Goal: Check status

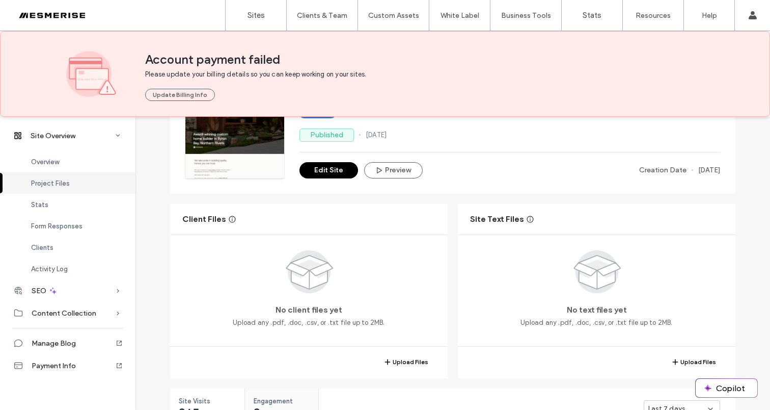
scroll to position [314, 0]
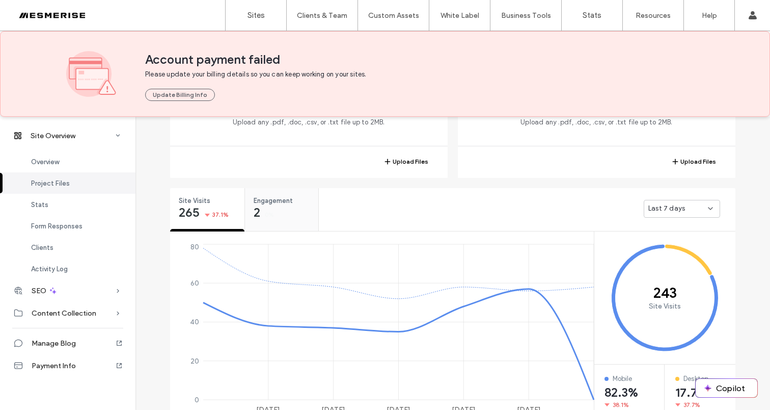
click at [279, 205] on div "Engagement 2 0%" at bounding box center [281, 207] width 73 height 38
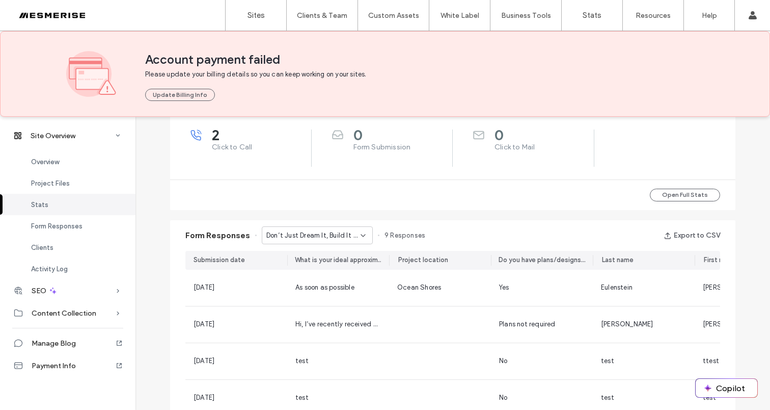
scroll to position [426, 0]
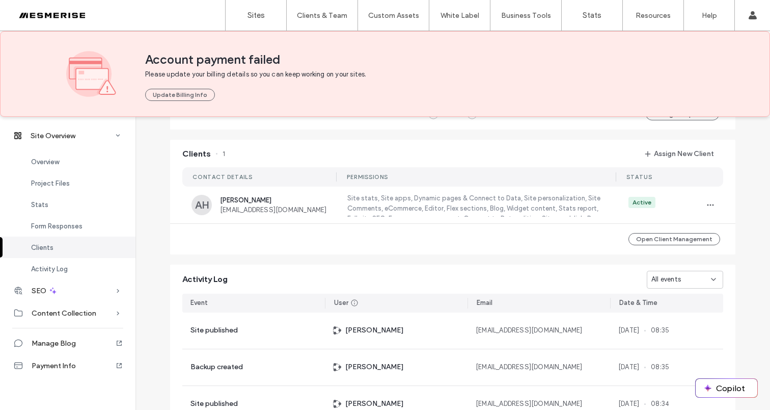
scroll to position [213, 0]
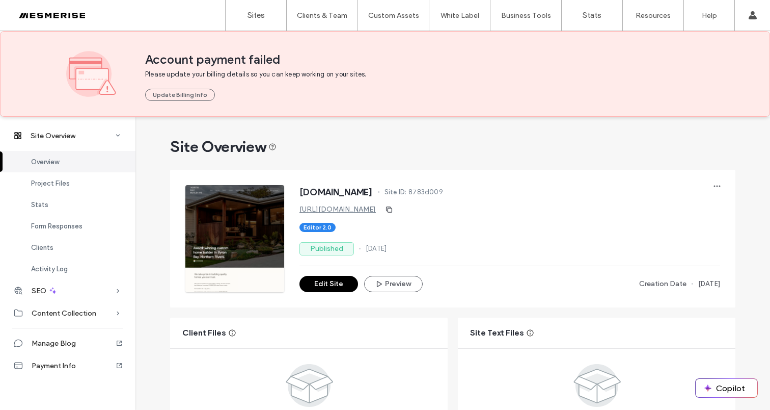
scroll to position [67, 0]
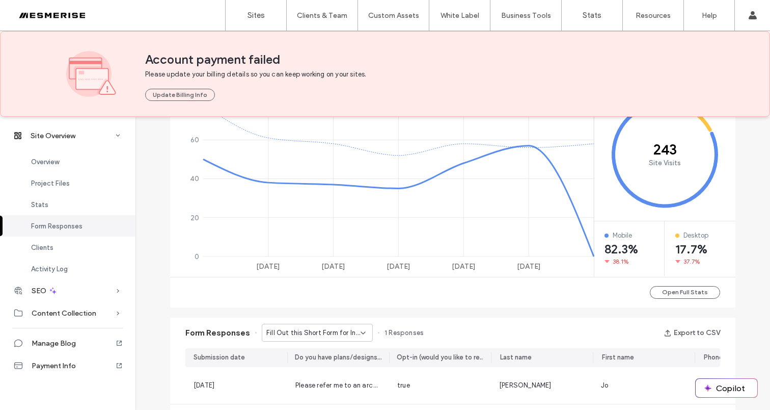
scroll to position [276, 0]
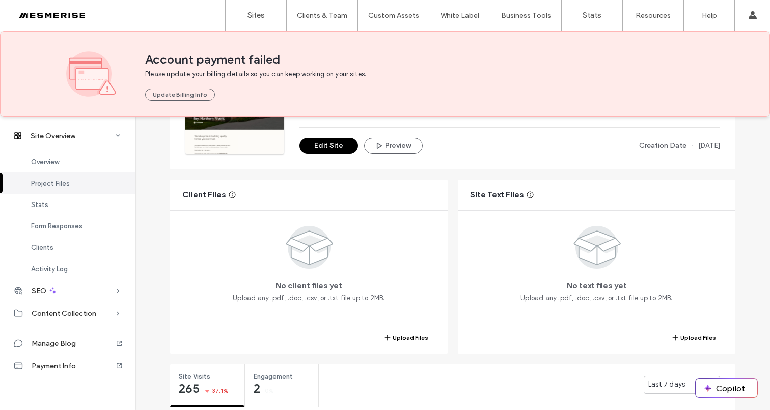
scroll to position [507, 0]
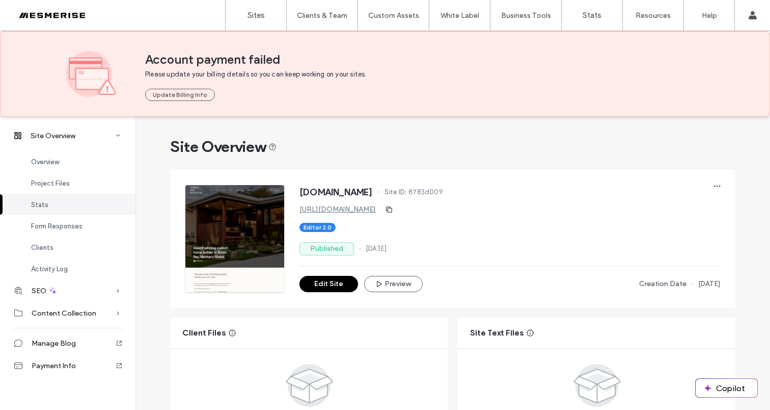
scroll to position [380, 0]
